Goal: Task Accomplishment & Management: Use online tool/utility

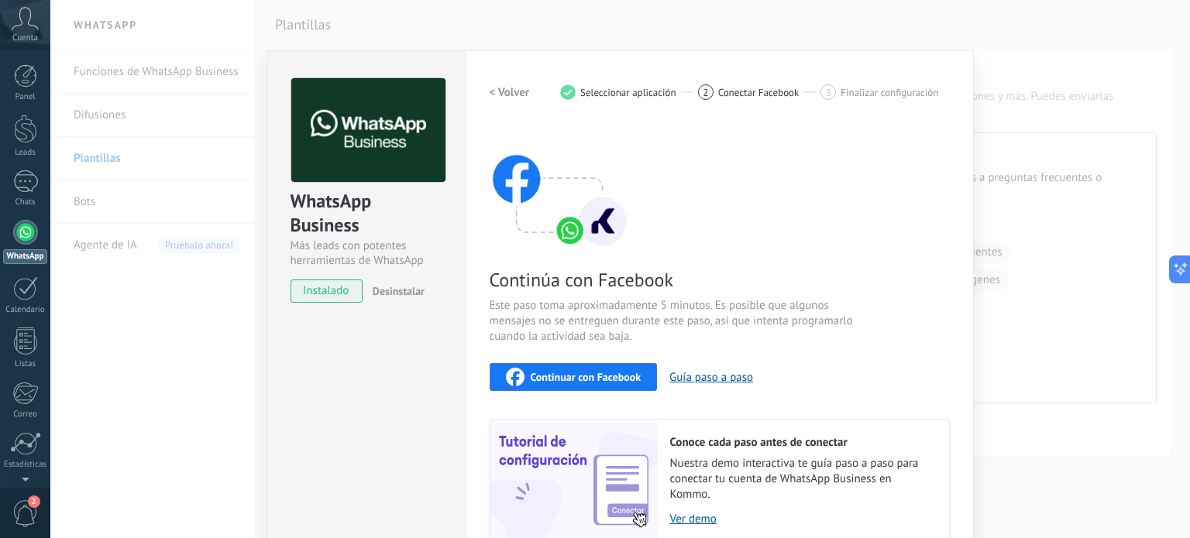
click at [1043, 49] on div "WhatsApp Business Más leads con potentes herramientas de WhatsApp instalado Des…" at bounding box center [619, 269] width 1139 height 538
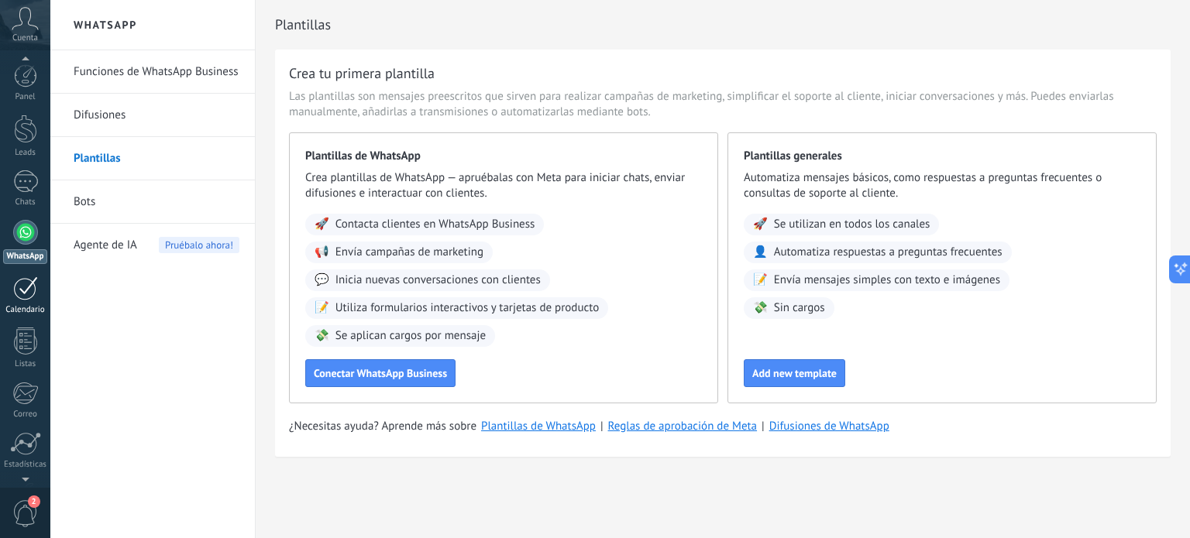
scroll to position [105, 0]
click at [27, 508] on span "2" at bounding box center [25, 513] width 26 height 27
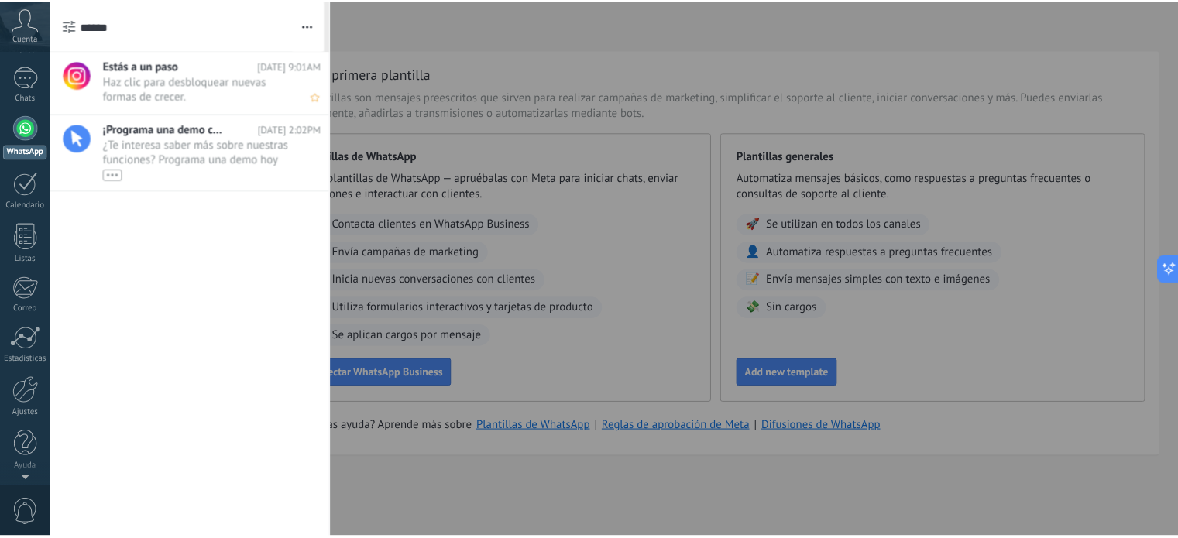
scroll to position [0, 0]
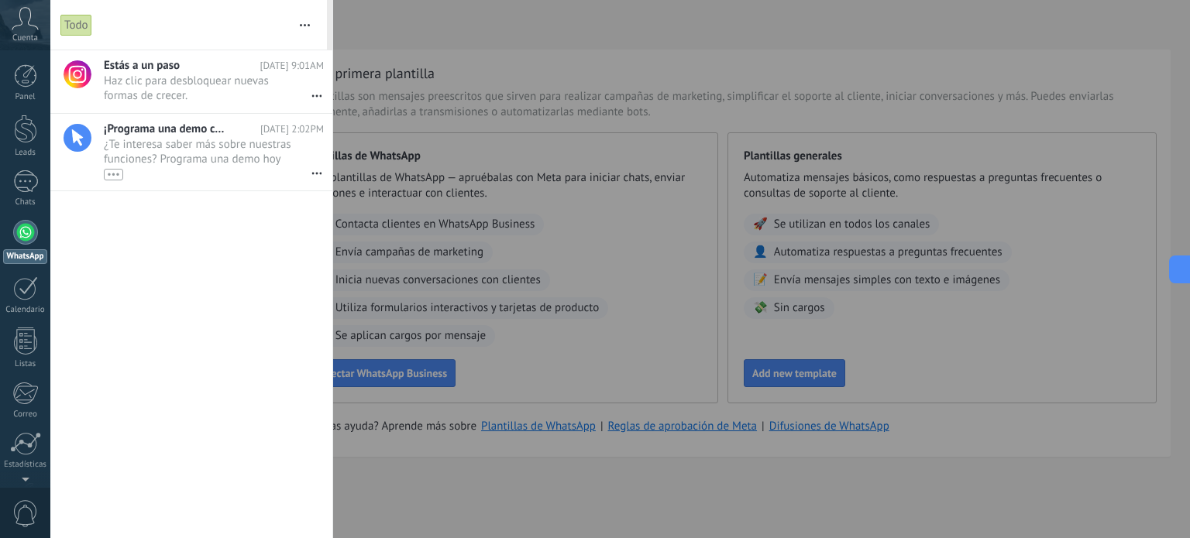
click at [13, 24] on icon at bounding box center [25, 18] width 27 height 23
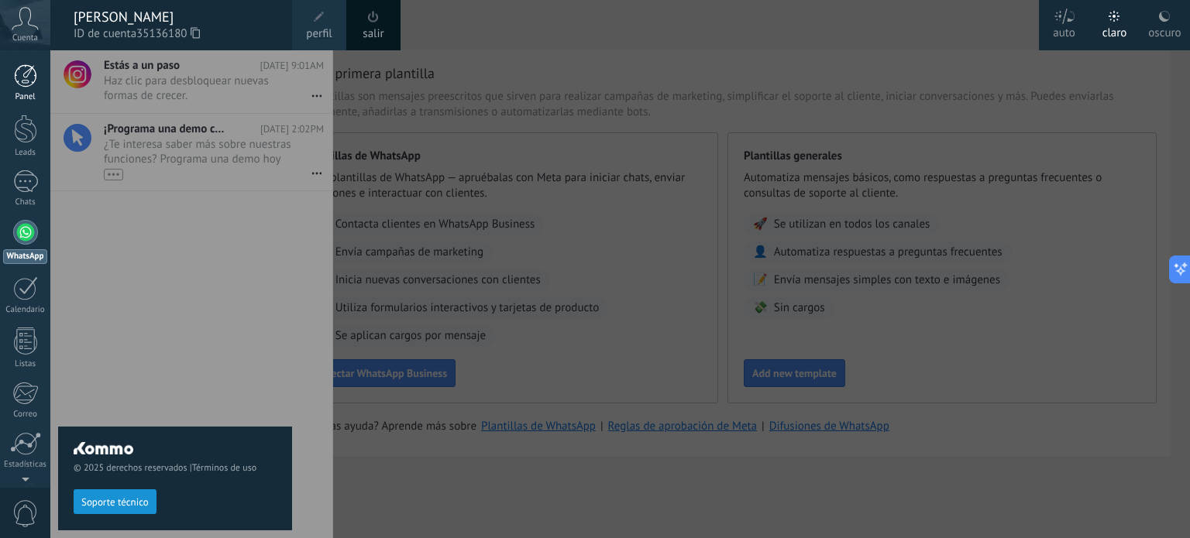
click at [33, 92] on div "Panel" at bounding box center [25, 97] width 45 height 10
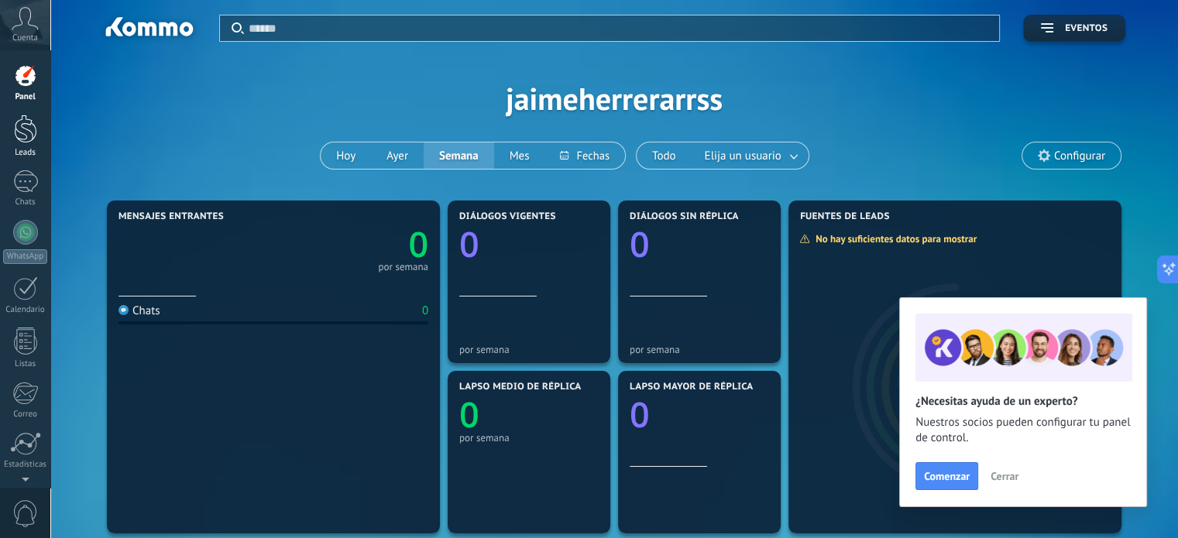
click at [22, 150] on div "Leads" at bounding box center [25, 153] width 45 height 10
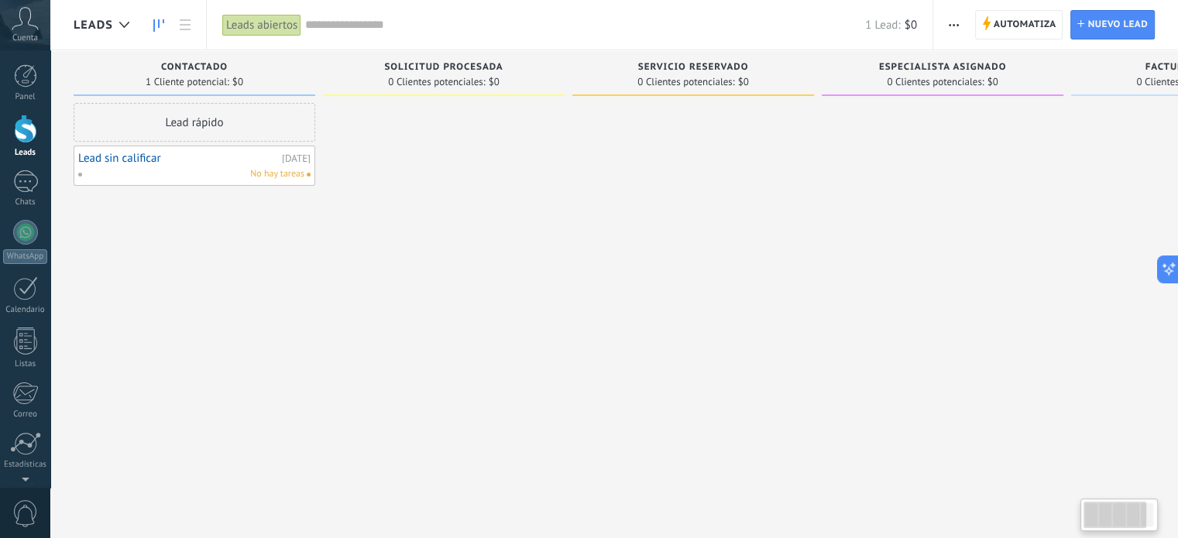
click at [381, 259] on div at bounding box center [444, 271] width 242 height 336
click at [170, 166] on div "Lead sin calificar [DATE] No hay tareas" at bounding box center [194, 165] width 232 height 31
click at [108, 154] on link "Lead sin calificar" at bounding box center [178, 158] width 200 height 13
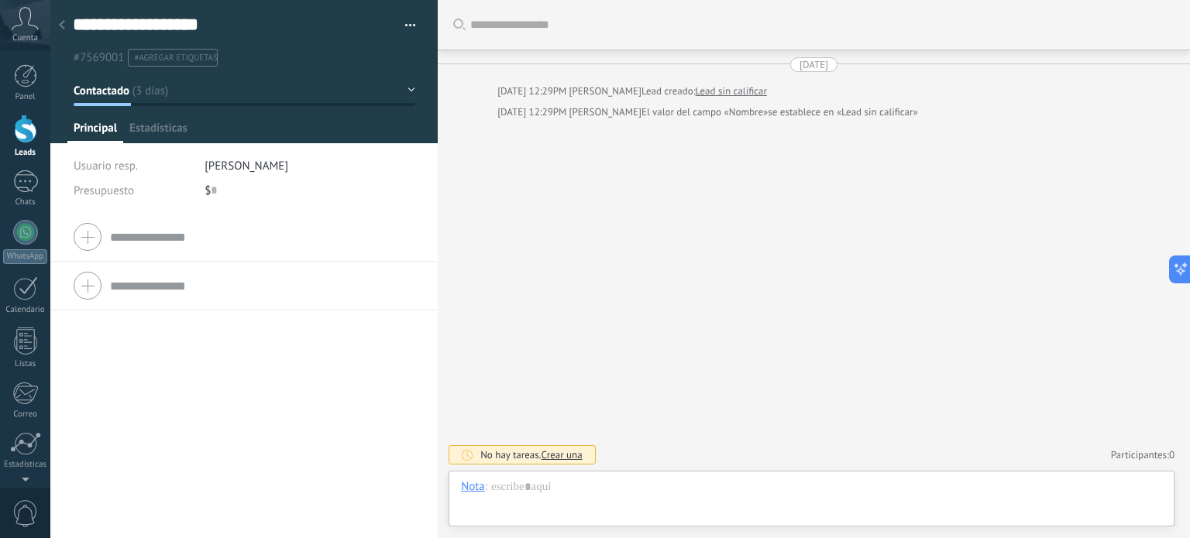
scroll to position [22, 0]
click at [170, 134] on span "Estadísticas" at bounding box center [158, 132] width 58 height 22
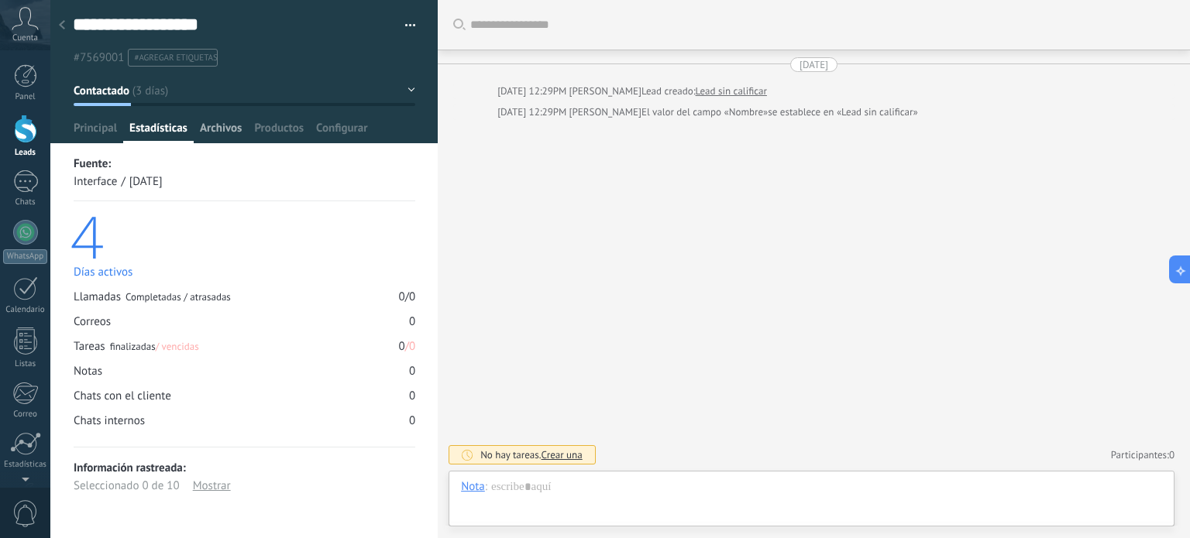
click at [217, 137] on span "Archivos" at bounding box center [221, 132] width 42 height 22
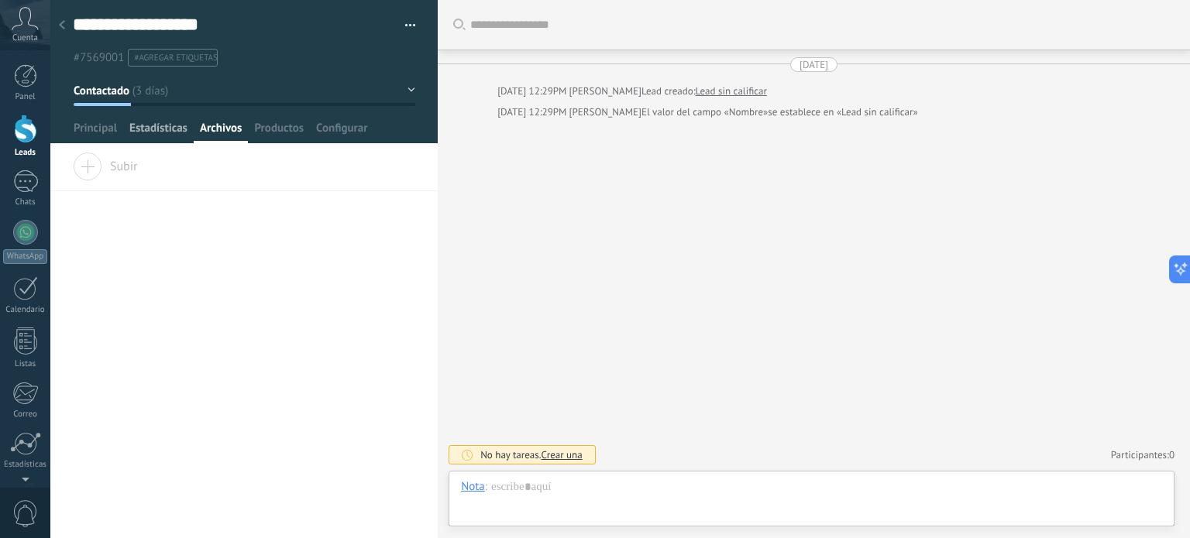
click at [168, 142] on span "Estadísticas" at bounding box center [158, 132] width 58 height 22
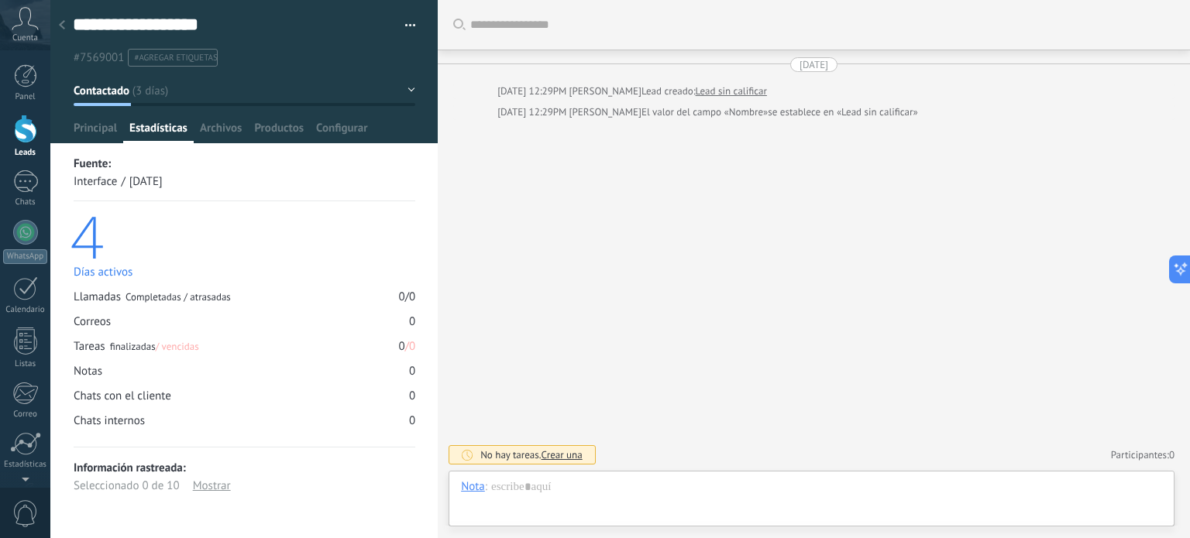
click at [572, 313] on div "Buscar Carga más [DATE] [DATE] 12:29PM [PERSON_NAME] Lead creado: Lead sin cali…" at bounding box center [814, 269] width 752 height 538
click at [558, 488] on div at bounding box center [811, 502] width 701 height 46
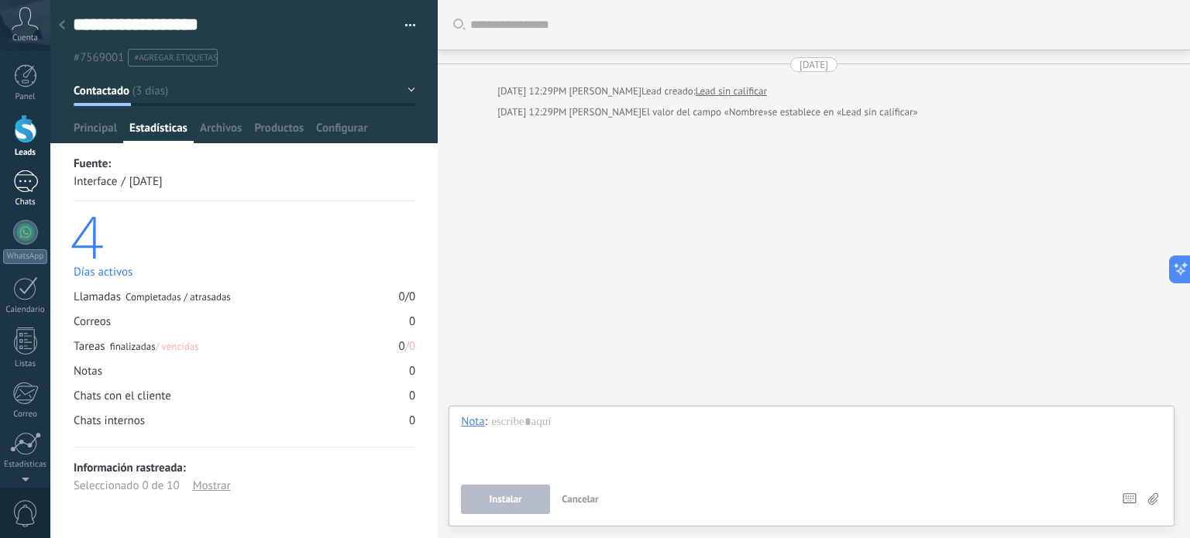
click at [34, 178] on div at bounding box center [25, 181] width 25 height 22
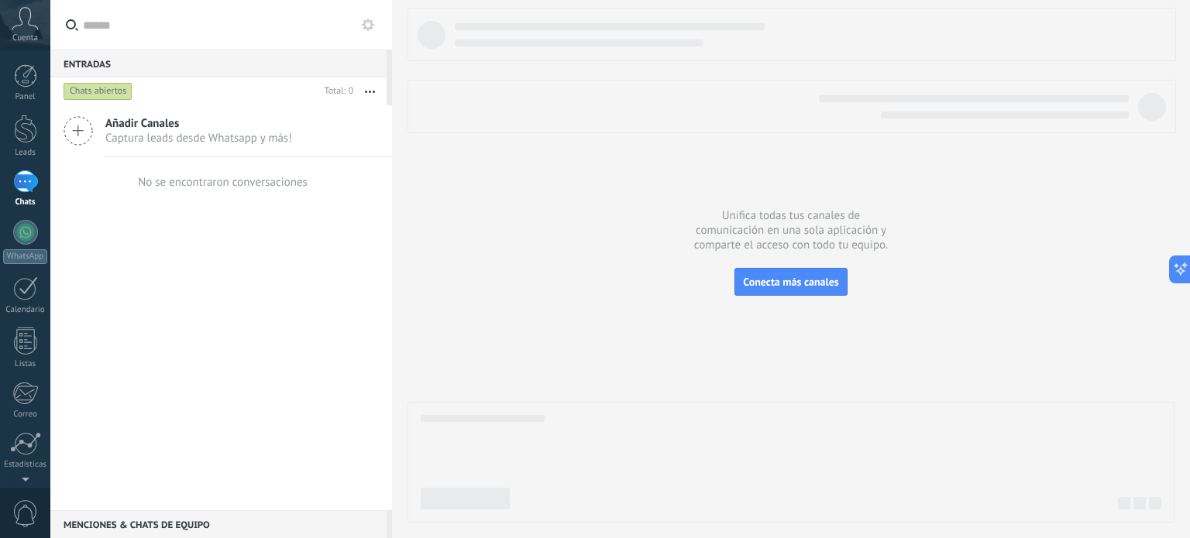
click at [180, 134] on span "Captura leads desde Whatsapp y más!" at bounding box center [198, 138] width 187 height 15
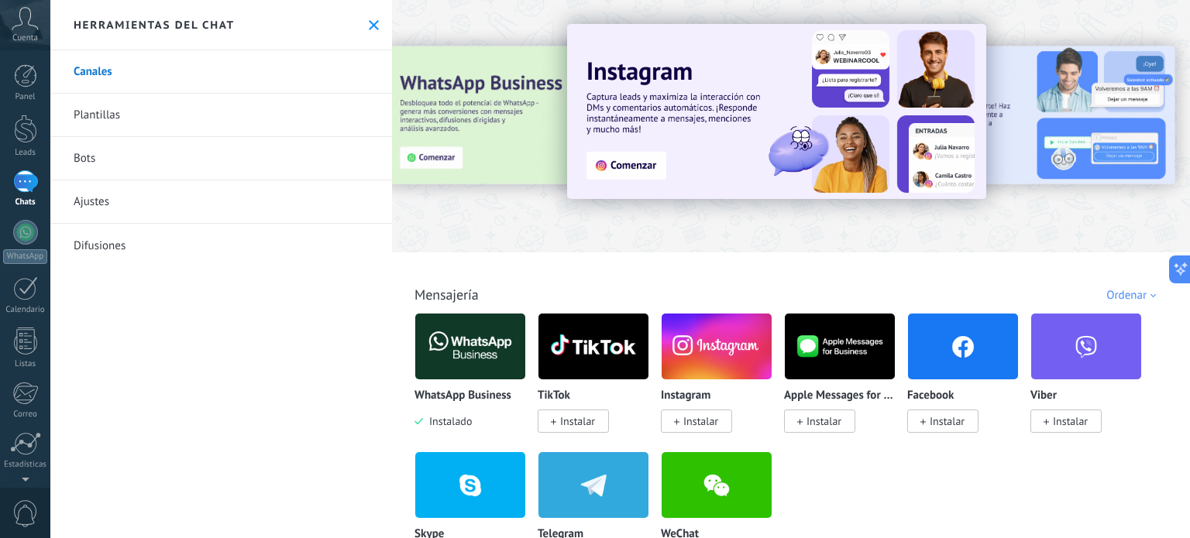
click at [1004, 146] on div at bounding box center [1175, 125] width 349 height 139
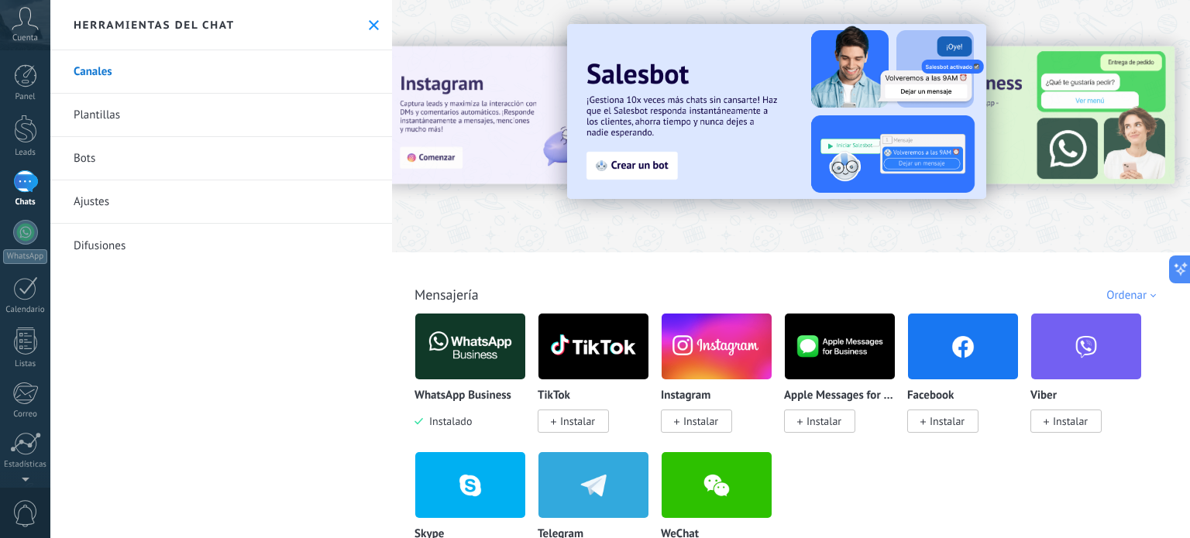
click at [644, 172] on img at bounding box center [776, 111] width 419 height 175
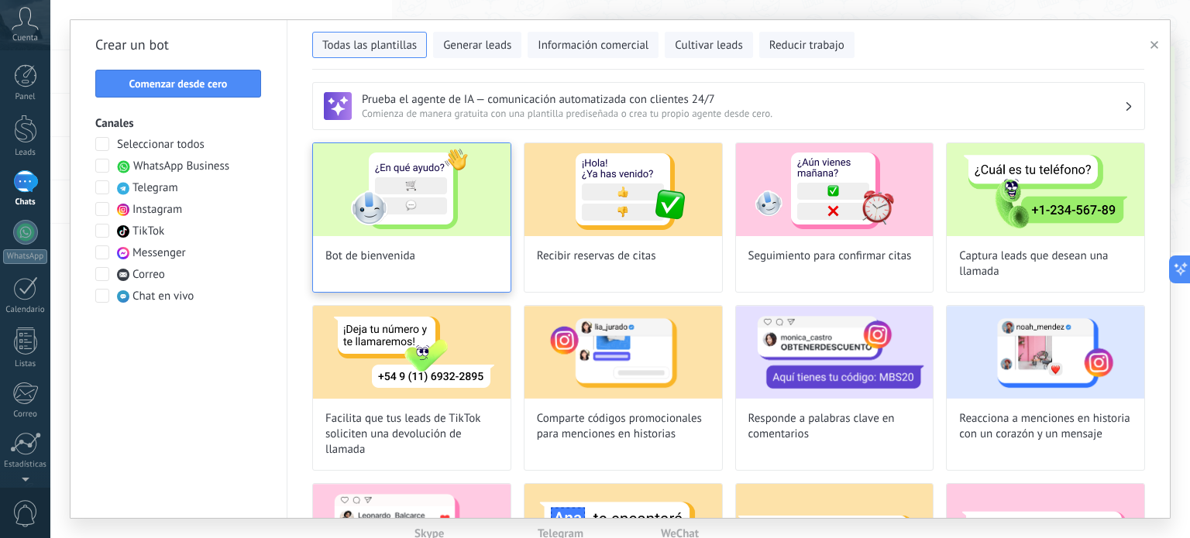
click at [472, 213] on img at bounding box center [412, 189] width 198 height 93
type input "**********"
